Goal: Information Seeking & Learning: Learn about a topic

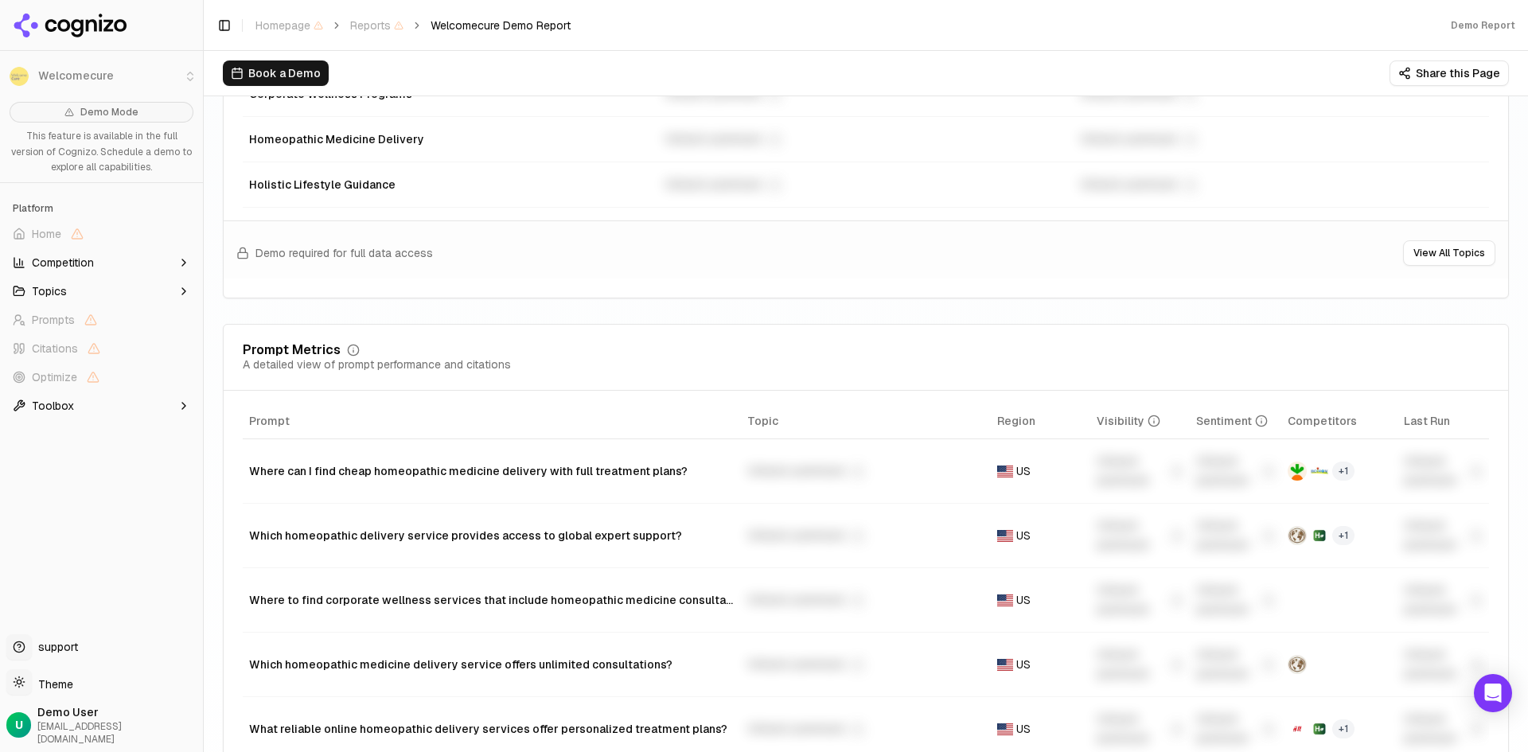
scroll to position [963, 0]
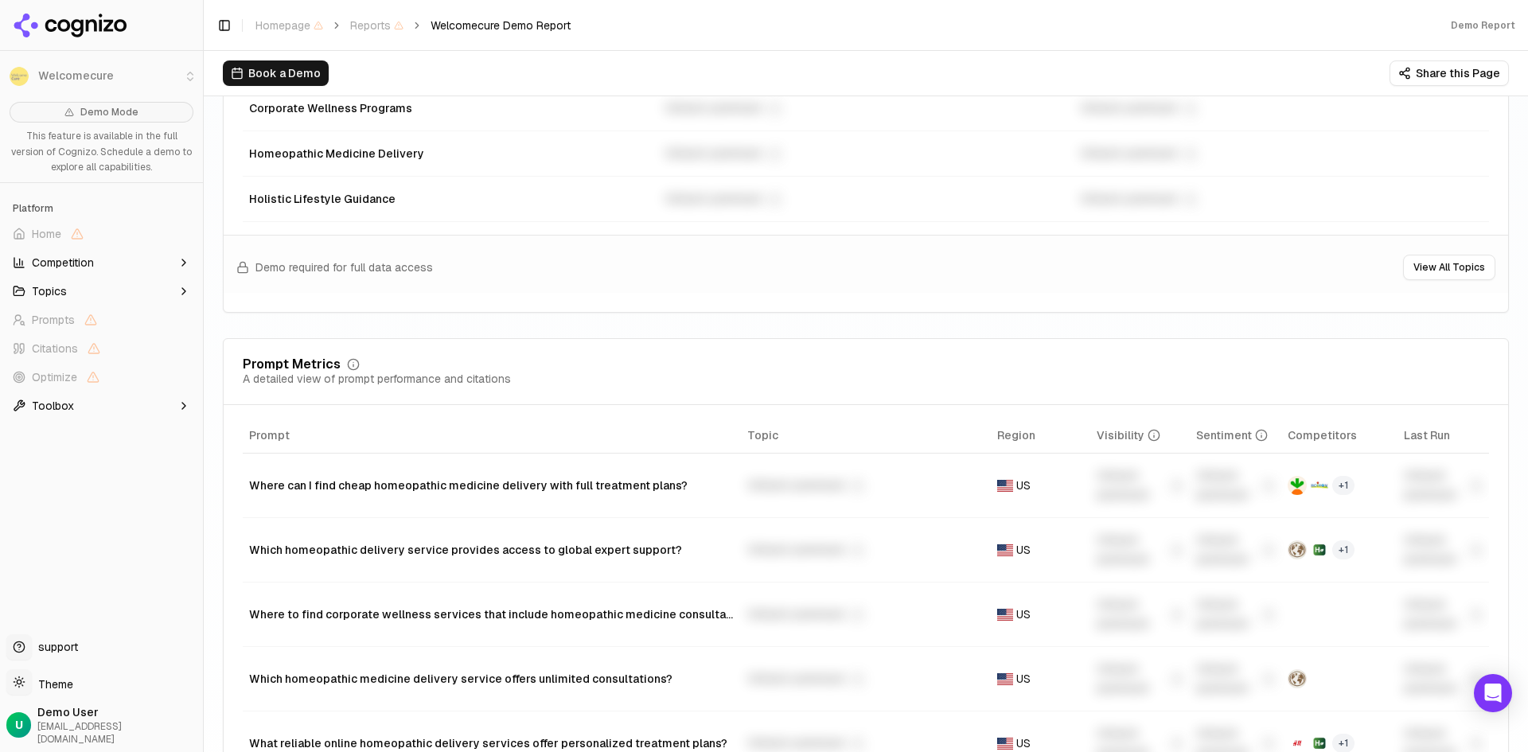
click at [767, 493] on div "Unlock premium" at bounding box center [865, 485] width 236 height 19
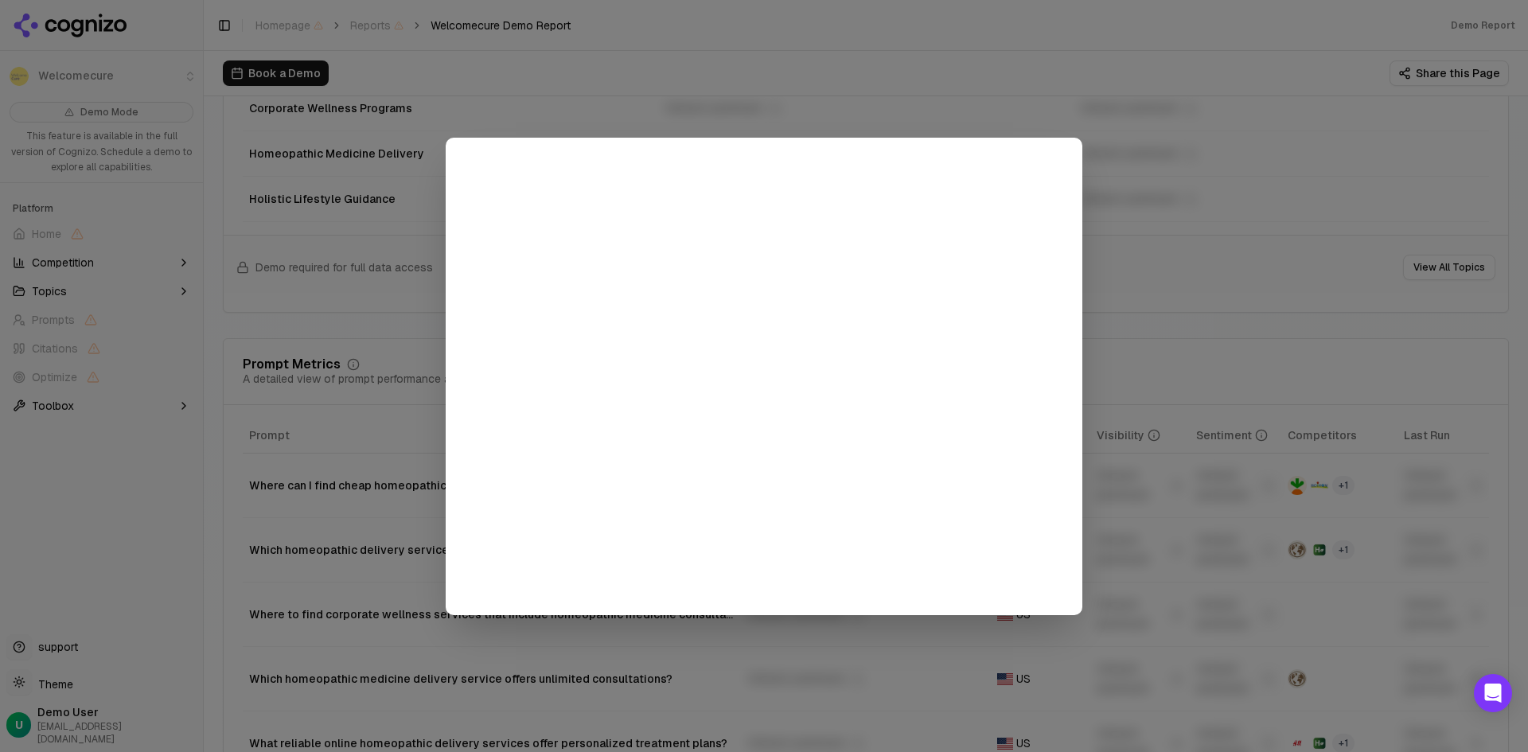
click at [1143, 112] on div at bounding box center [764, 376] width 1528 height 752
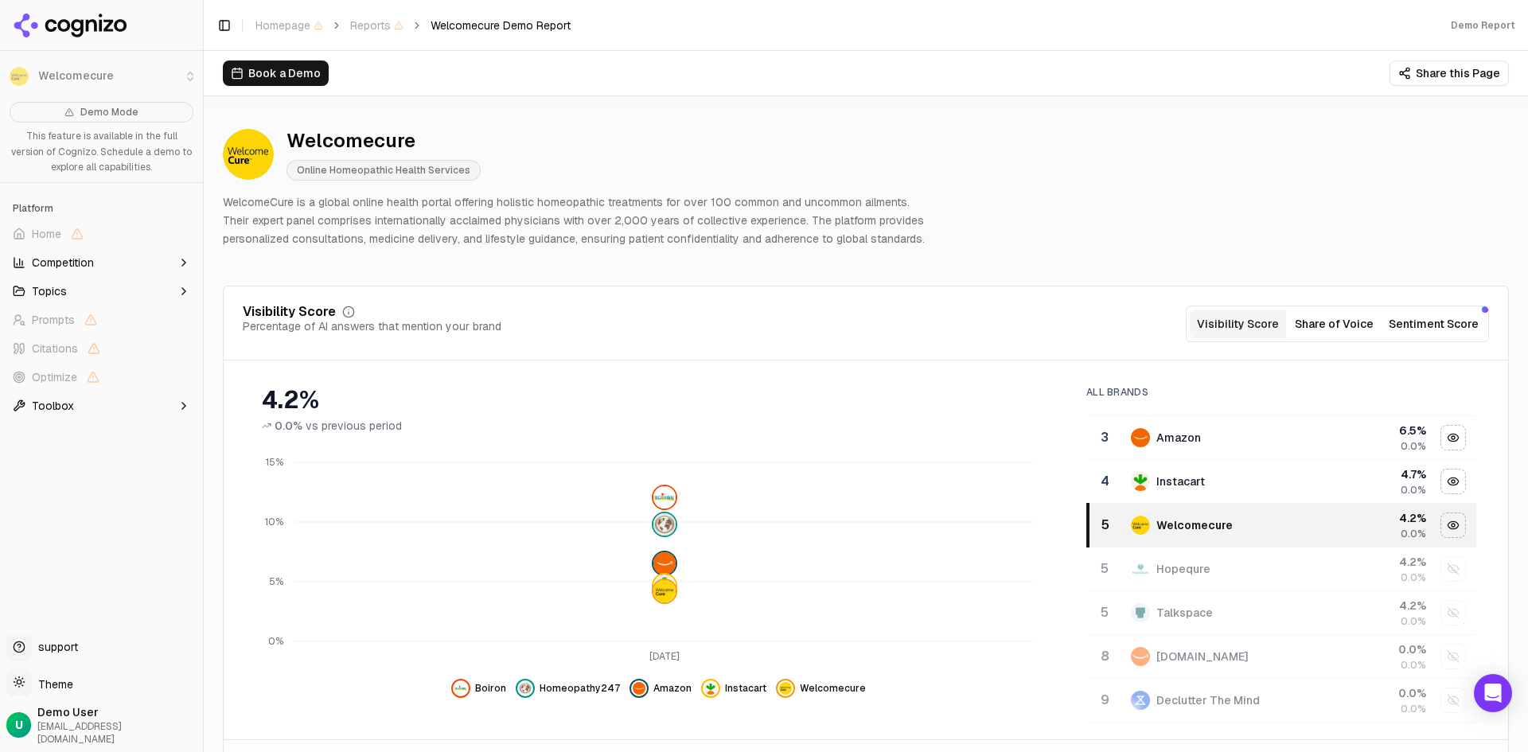
scroll to position [0, 0]
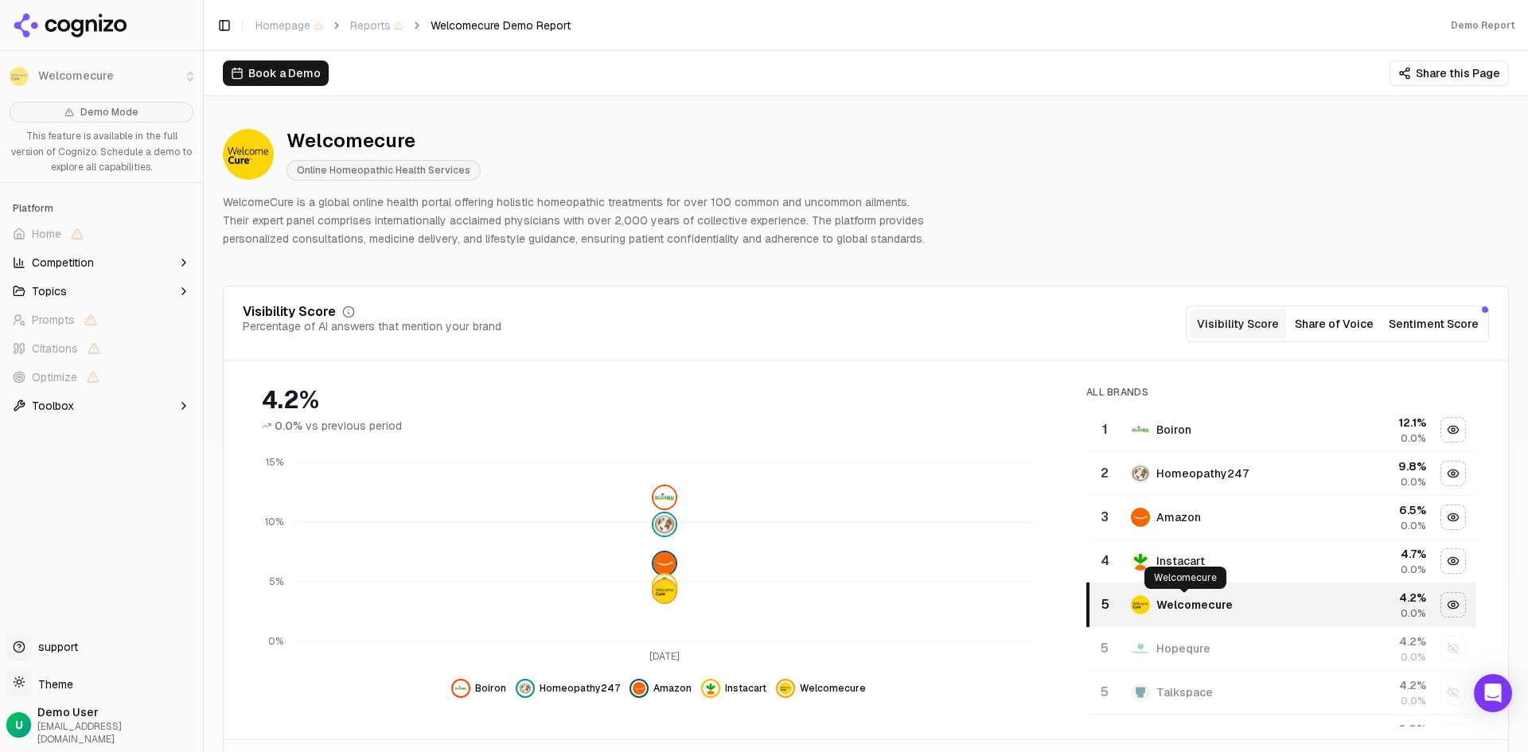
click at [1178, 606] on div "Welcomecure" at bounding box center [1195, 605] width 76 height 16
click at [54, 265] on span "Competition" at bounding box center [63, 263] width 62 height 16
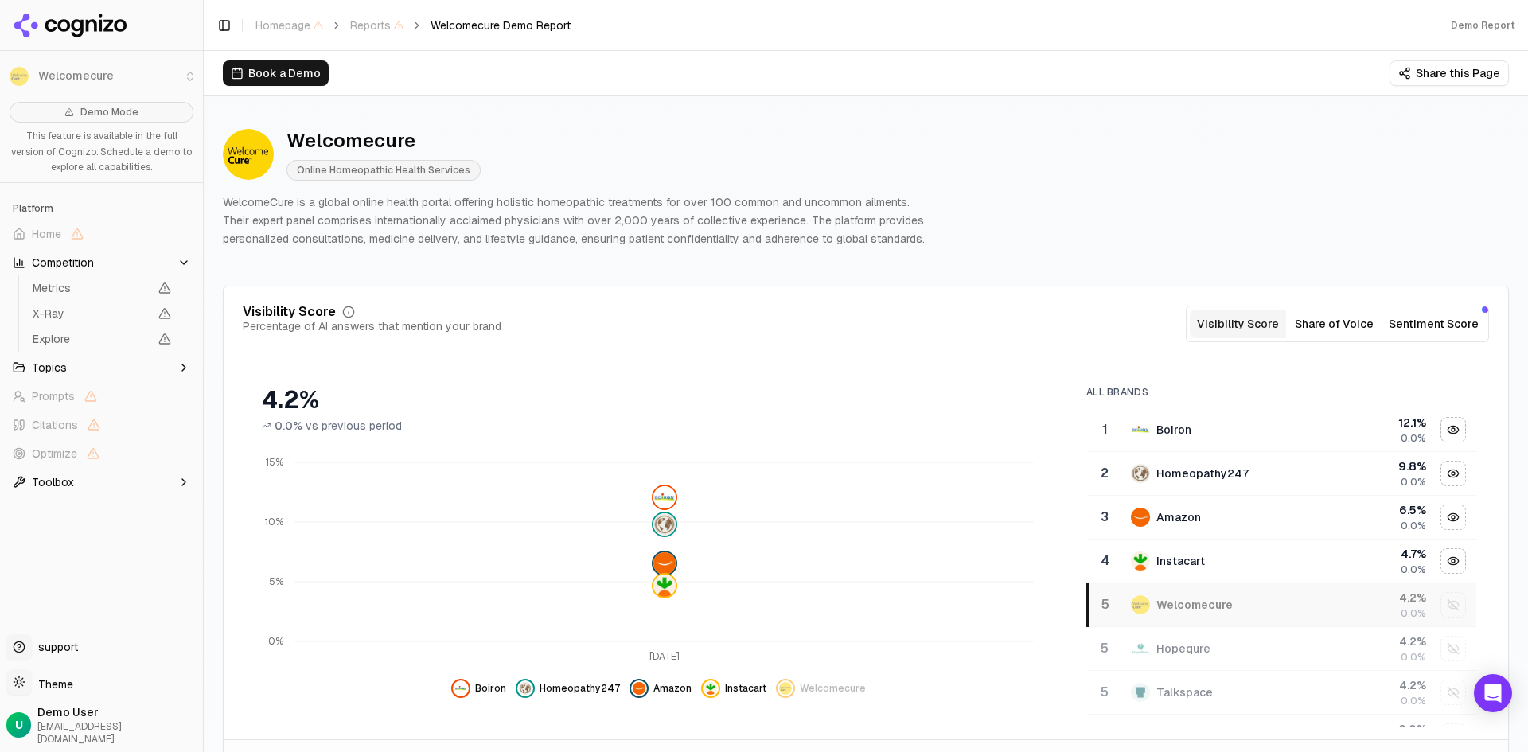
click at [54, 265] on span "Competition" at bounding box center [63, 263] width 62 height 16
click at [50, 291] on span "Topics" at bounding box center [49, 291] width 35 height 16
click at [52, 296] on span "Topics" at bounding box center [49, 291] width 35 height 16
click at [53, 66] on li "Welcomecure" at bounding box center [101, 76] width 203 height 38
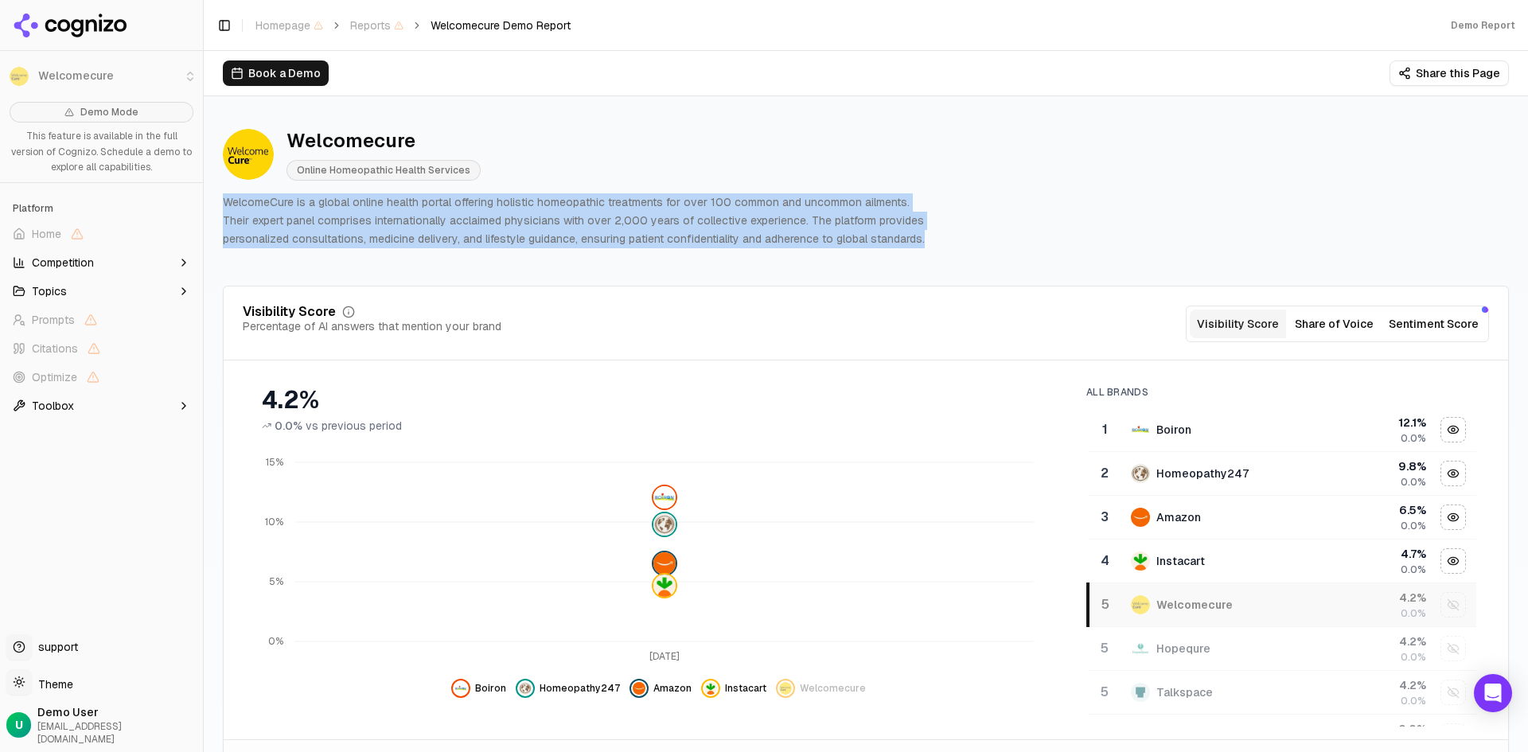
drag, startPoint x: 922, startPoint y: 244, endPoint x: 225, endPoint y: 204, distance: 697.7
click at [225, 204] on p "WelcomeCure is a global online health portal offering holistic homeopathic trea…" at bounding box center [579, 220] width 713 height 54
click at [228, 205] on p "WelcomeCure is a global online health portal offering holistic homeopathic trea…" at bounding box center [579, 220] width 713 height 54
